Goal: Task Accomplishment & Management: Use online tool/utility

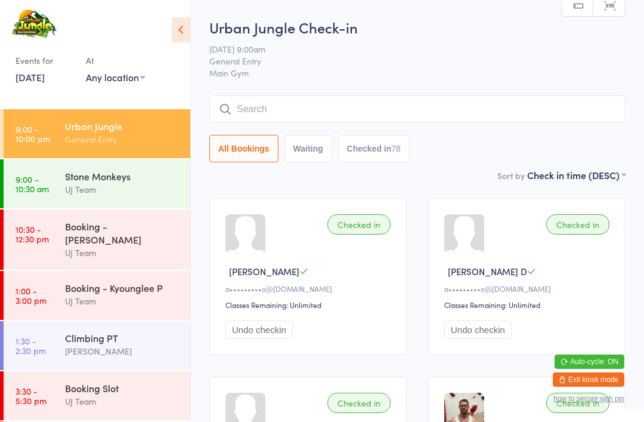
click at [284, 115] on input "search" at bounding box center [417, 108] width 416 height 27
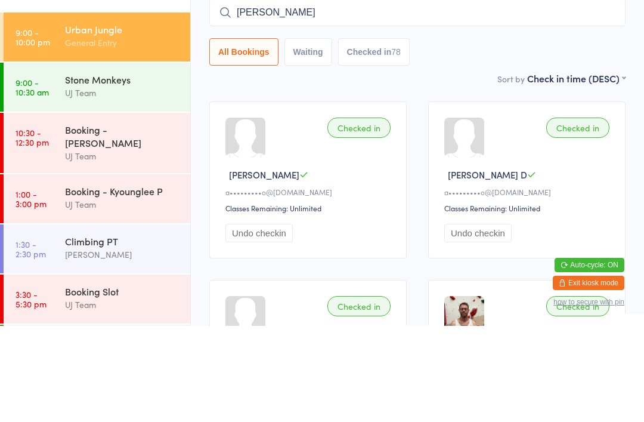
type input "[PERSON_NAME]"
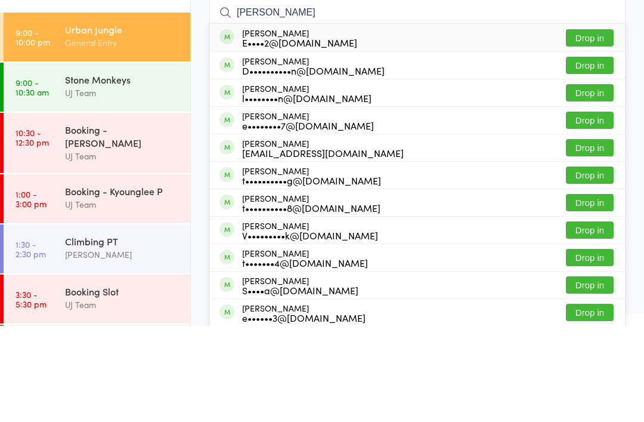
click at [596, 125] on button "Drop in" at bounding box center [590, 133] width 48 height 17
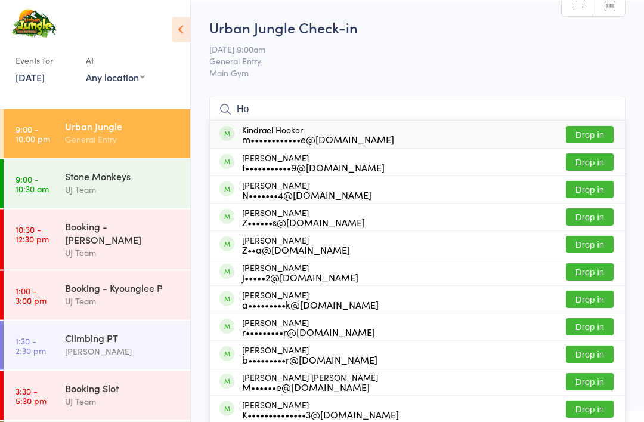
type input "H"
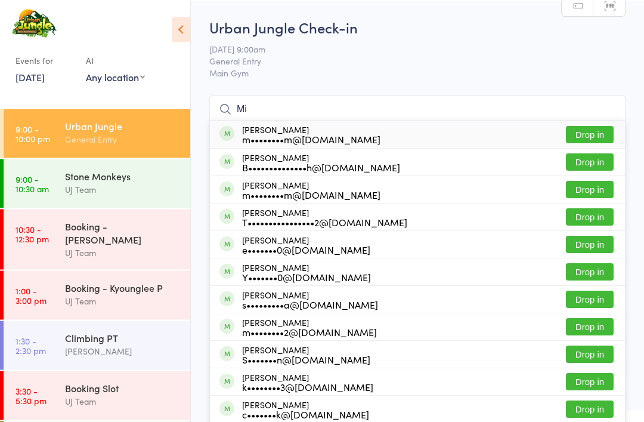
type input "M"
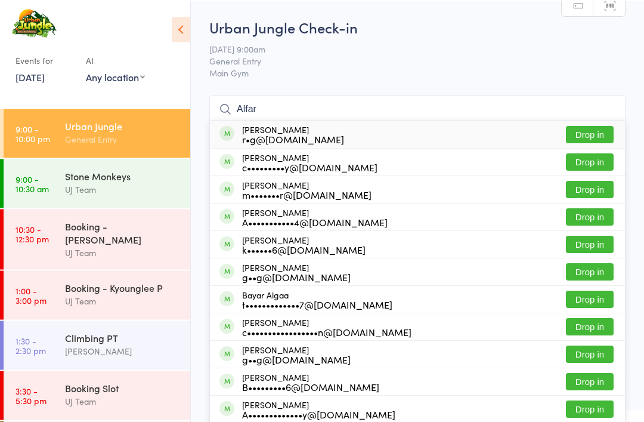
type input "[PERSON_NAME]"
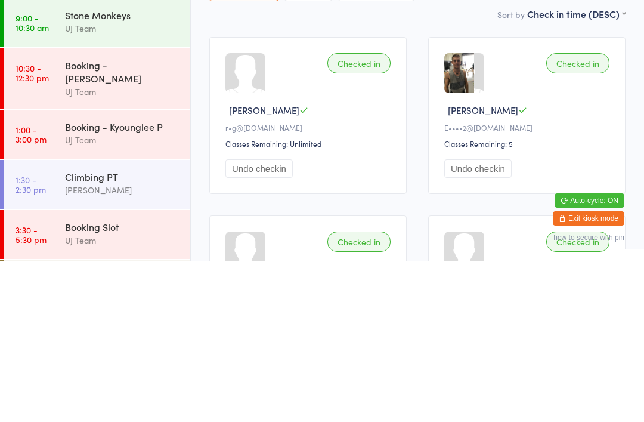
click at [273, 320] on button "Undo checkin" at bounding box center [258, 329] width 67 height 18
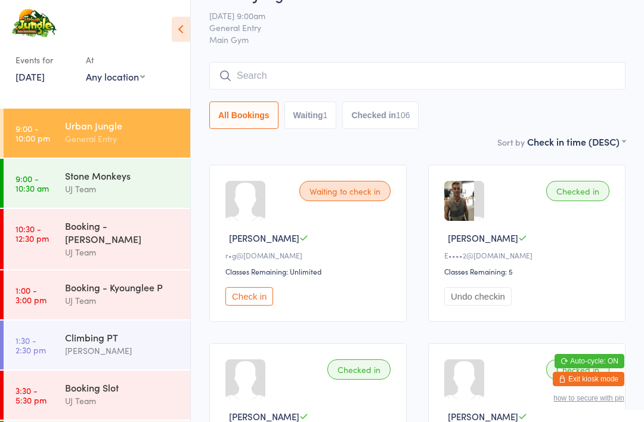
scroll to position [33, 0]
click at [277, 83] on input "search" at bounding box center [417, 74] width 416 height 27
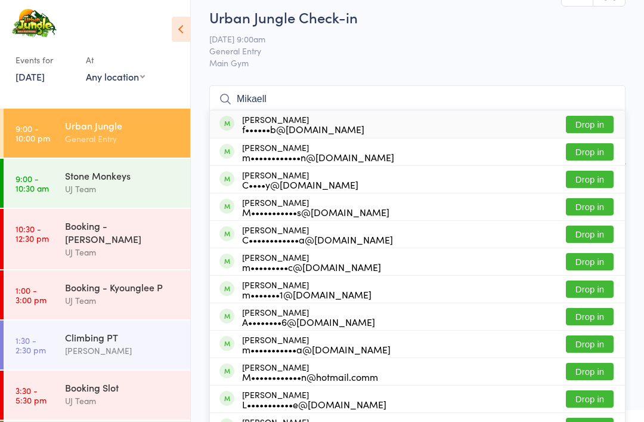
scroll to position [8, 0]
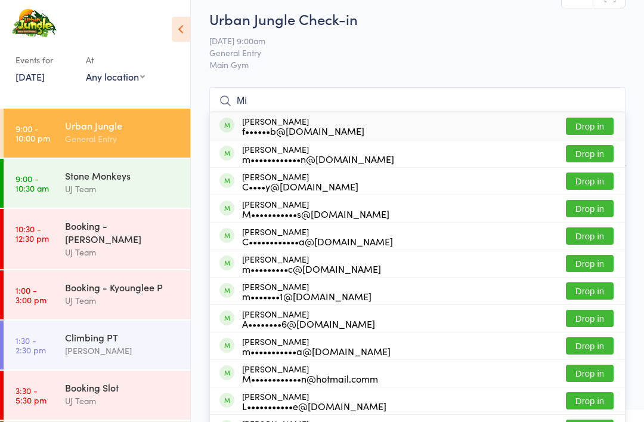
type input "M"
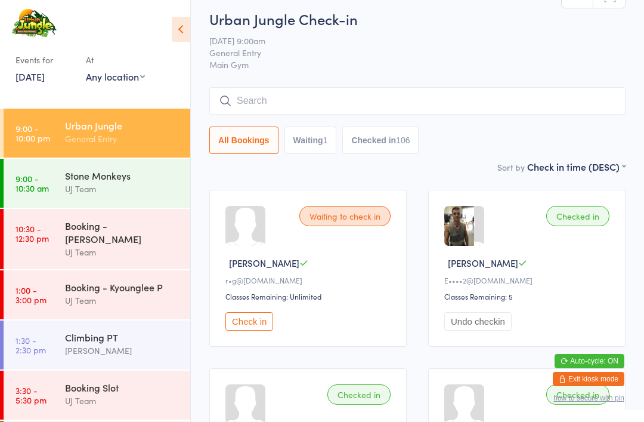
click at [438, 44] on span "[DATE] 9:00am" at bounding box center [408, 41] width 398 height 12
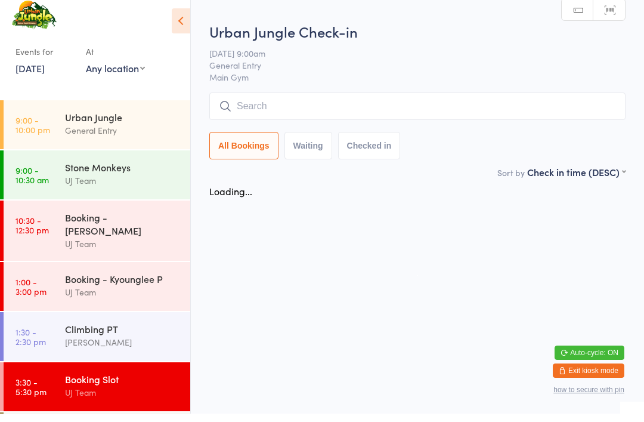
scroll to position [8, 0]
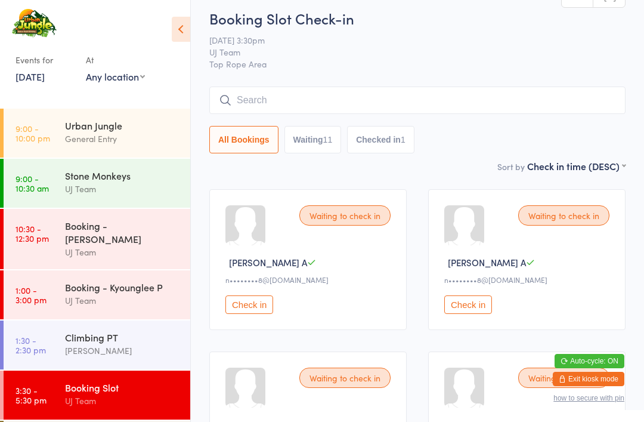
click at [130, 135] on div "General Entry" at bounding box center [122, 139] width 115 height 14
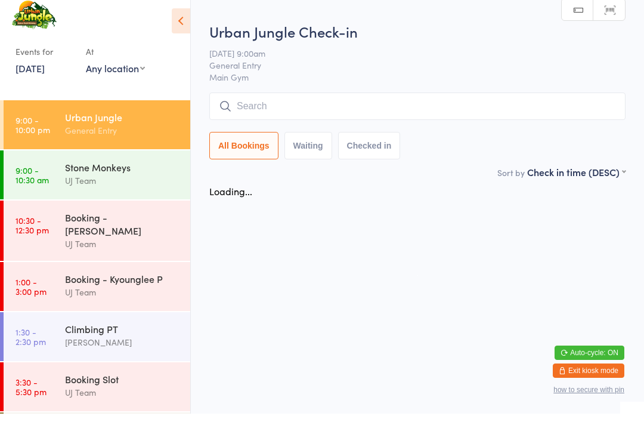
click at [327, 101] on input "search" at bounding box center [417, 114] width 416 height 27
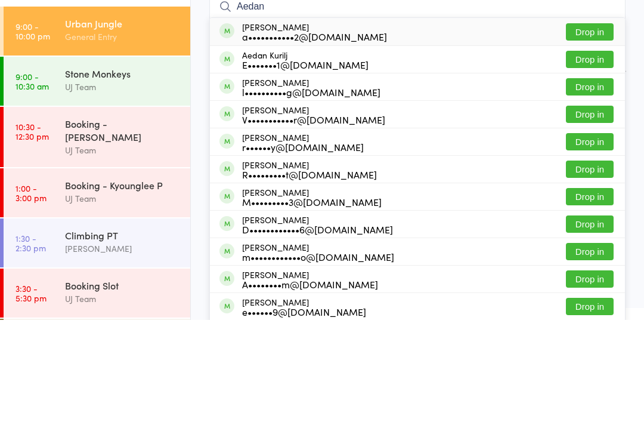
type input "Aedan b"
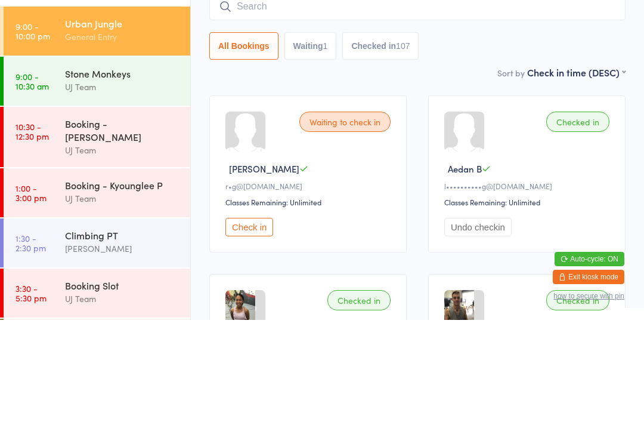
scroll to position [102, 0]
